Goal: Transaction & Acquisition: Book appointment/travel/reservation

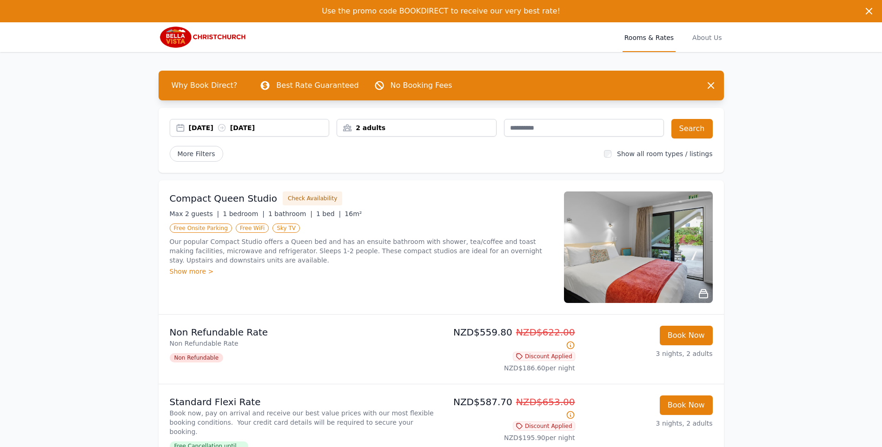
click at [373, 125] on div "2 adults" at bounding box center [416, 127] width 159 height 9
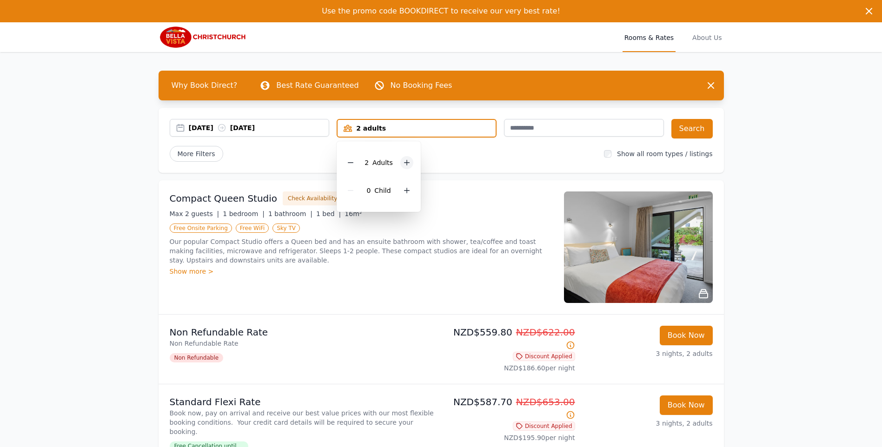
click at [401, 162] on div at bounding box center [406, 162] width 13 height 13
drag, startPoint x: 401, startPoint y: 162, endPoint x: 404, endPoint y: 188, distance: 25.8
click at [404, 188] on icon at bounding box center [406, 190] width 7 height 7
click at [699, 131] on button "Search" at bounding box center [691, 129] width 41 height 20
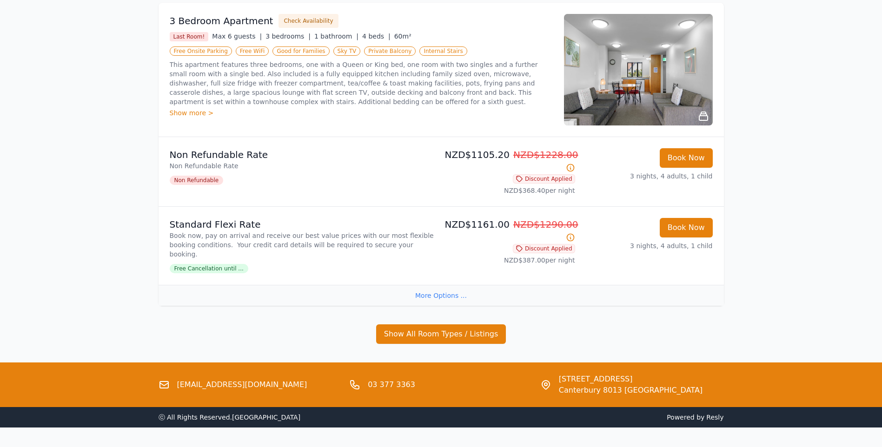
scroll to position [184, 0]
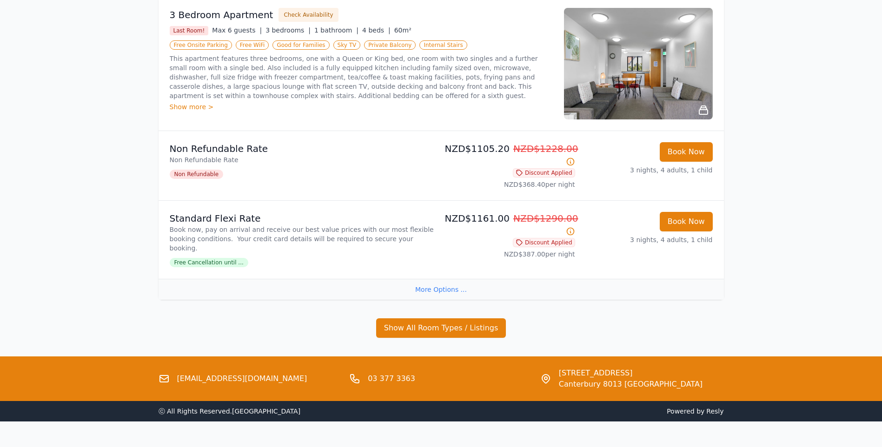
click at [427, 279] on div "More Options ..." at bounding box center [441, 289] width 565 height 21
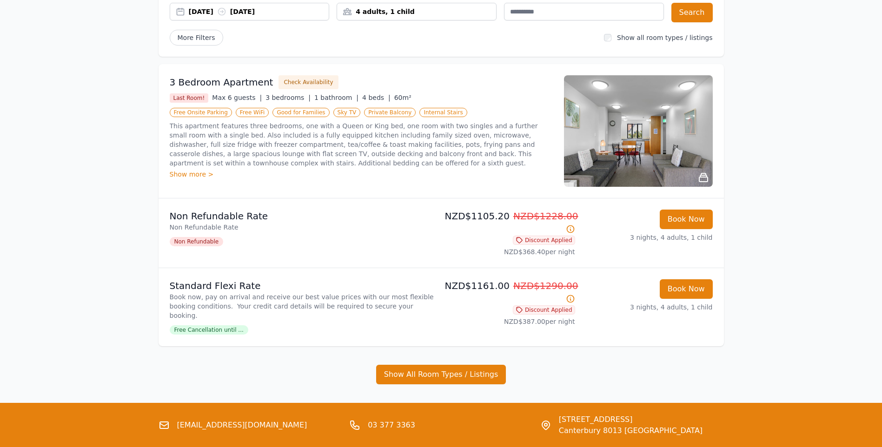
scroll to position [70, 0]
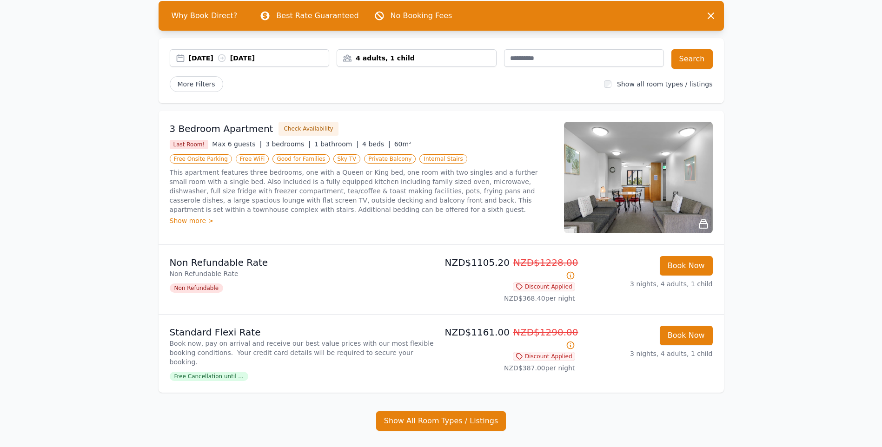
click at [664, 200] on img at bounding box center [638, 178] width 149 height 112
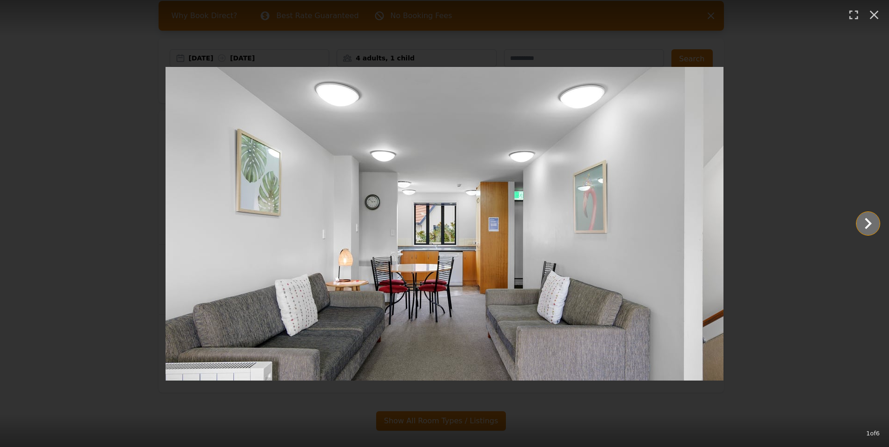
click at [872, 223] on icon "Show slide 2 of 6" at bounding box center [868, 223] width 22 height 22
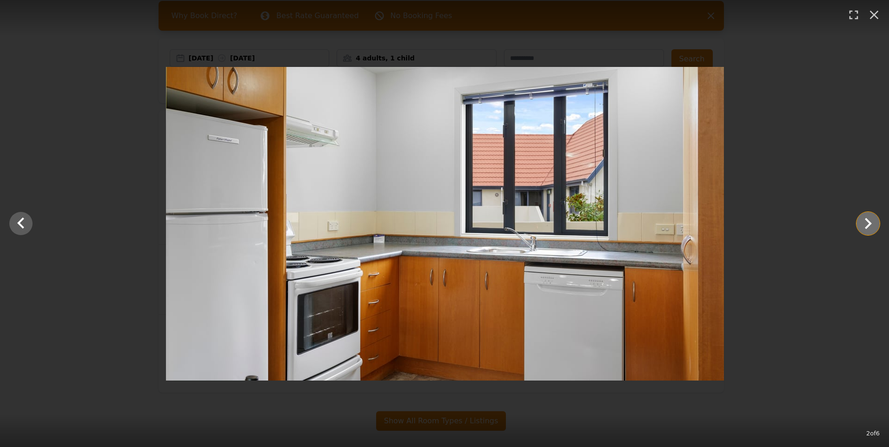
click at [872, 223] on icon "Show slide 3 of 6" at bounding box center [868, 223] width 22 height 22
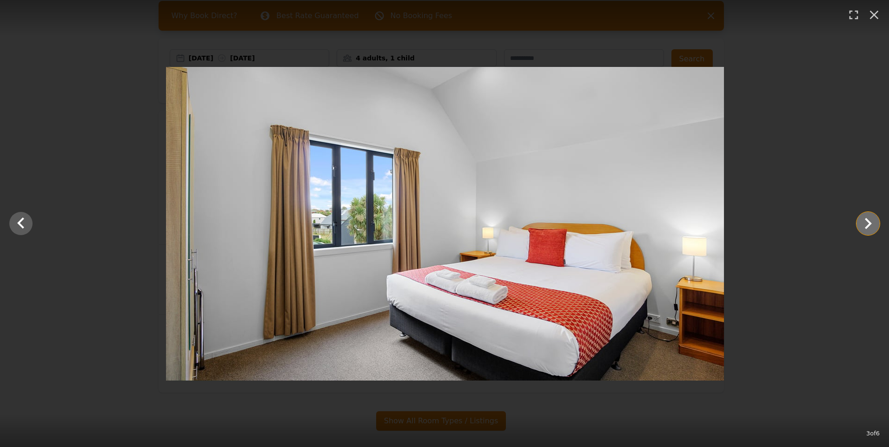
click at [872, 223] on icon "Show slide 4 of 6" at bounding box center [868, 223] width 22 height 22
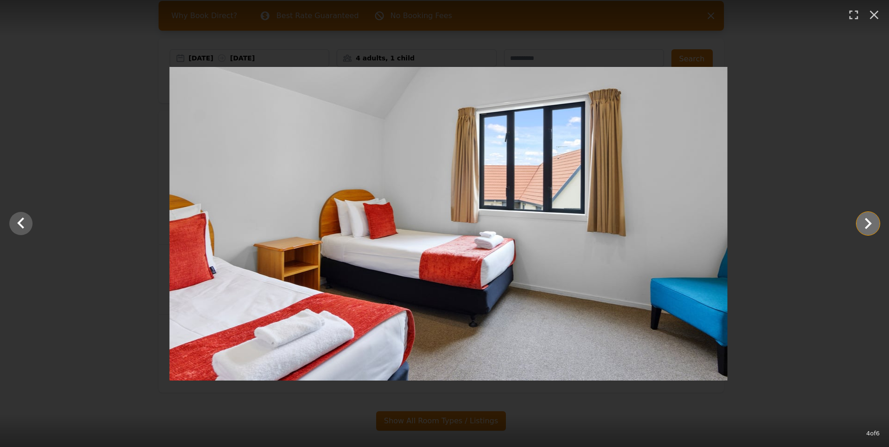
click at [870, 222] on icon "Show slide 5 of 6" at bounding box center [868, 223] width 22 height 22
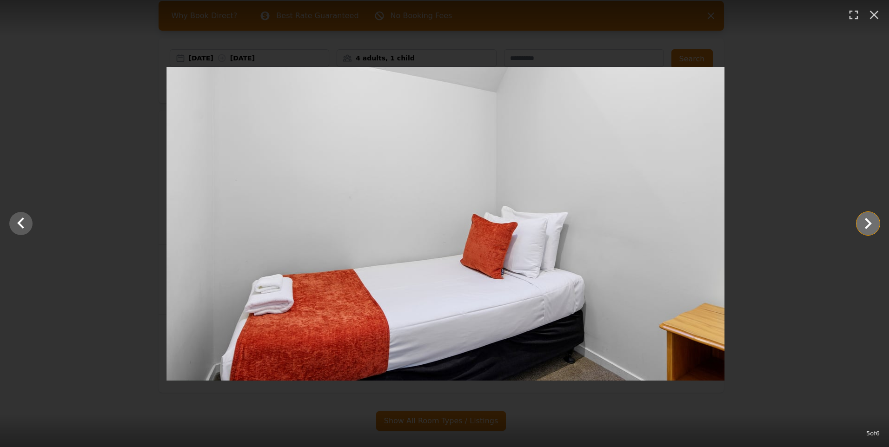
click at [870, 222] on icon "Show slide 6 of 6" at bounding box center [868, 223] width 22 height 22
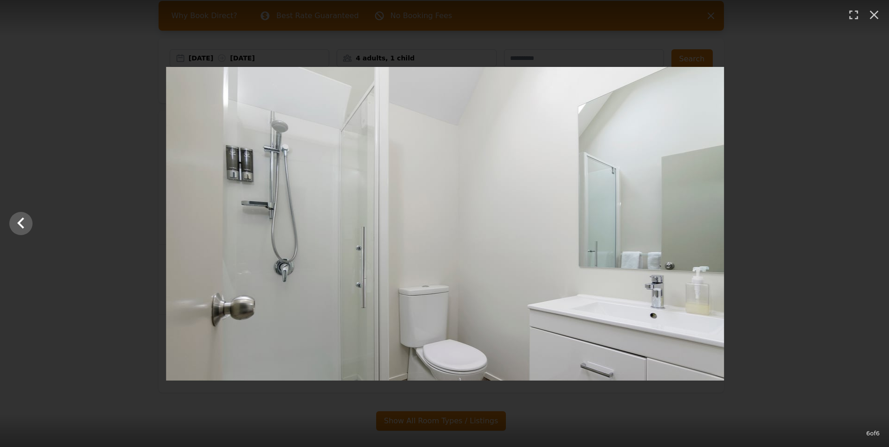
click at [870, 222] on div at bounding box center [444, 224] width 889 height 314
